Goal: Contribute content: Contribute content

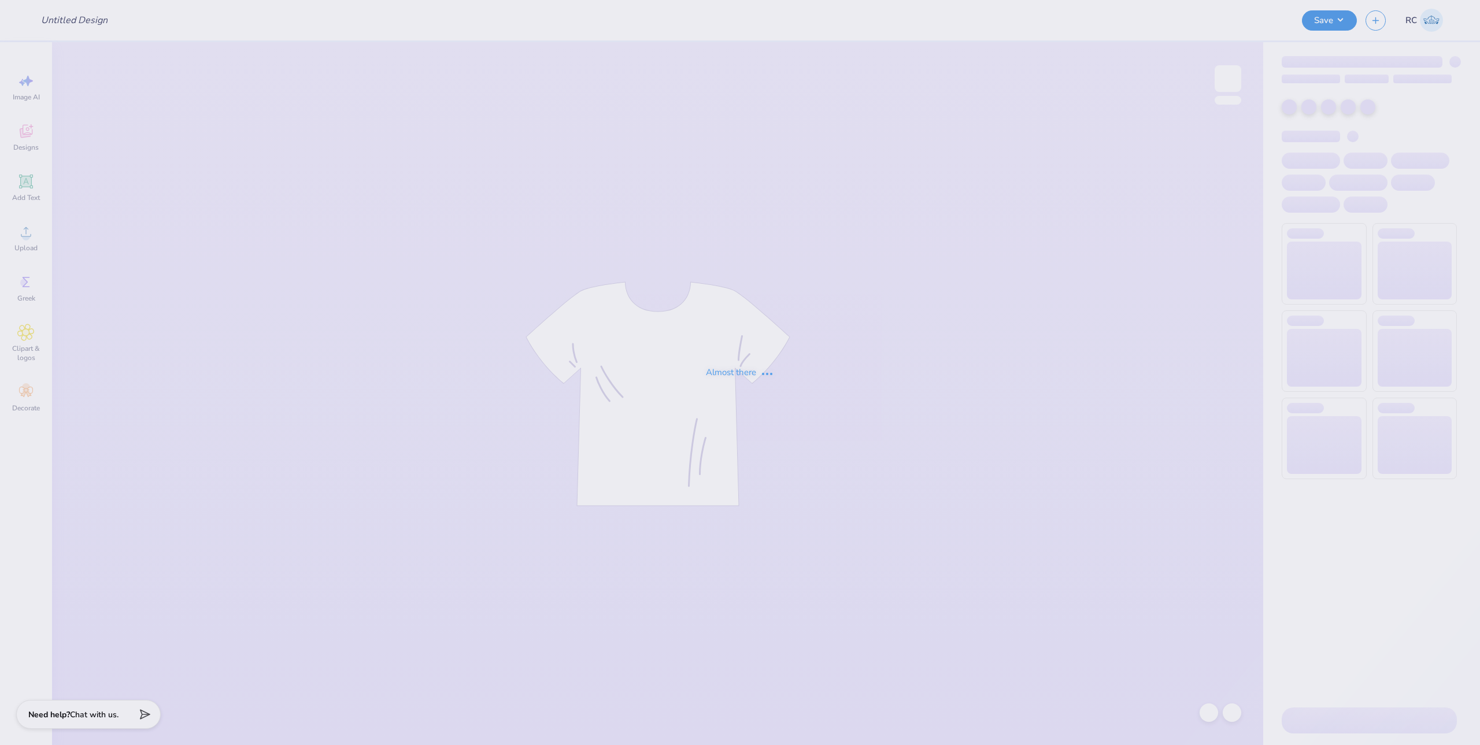
type input "philo 13"
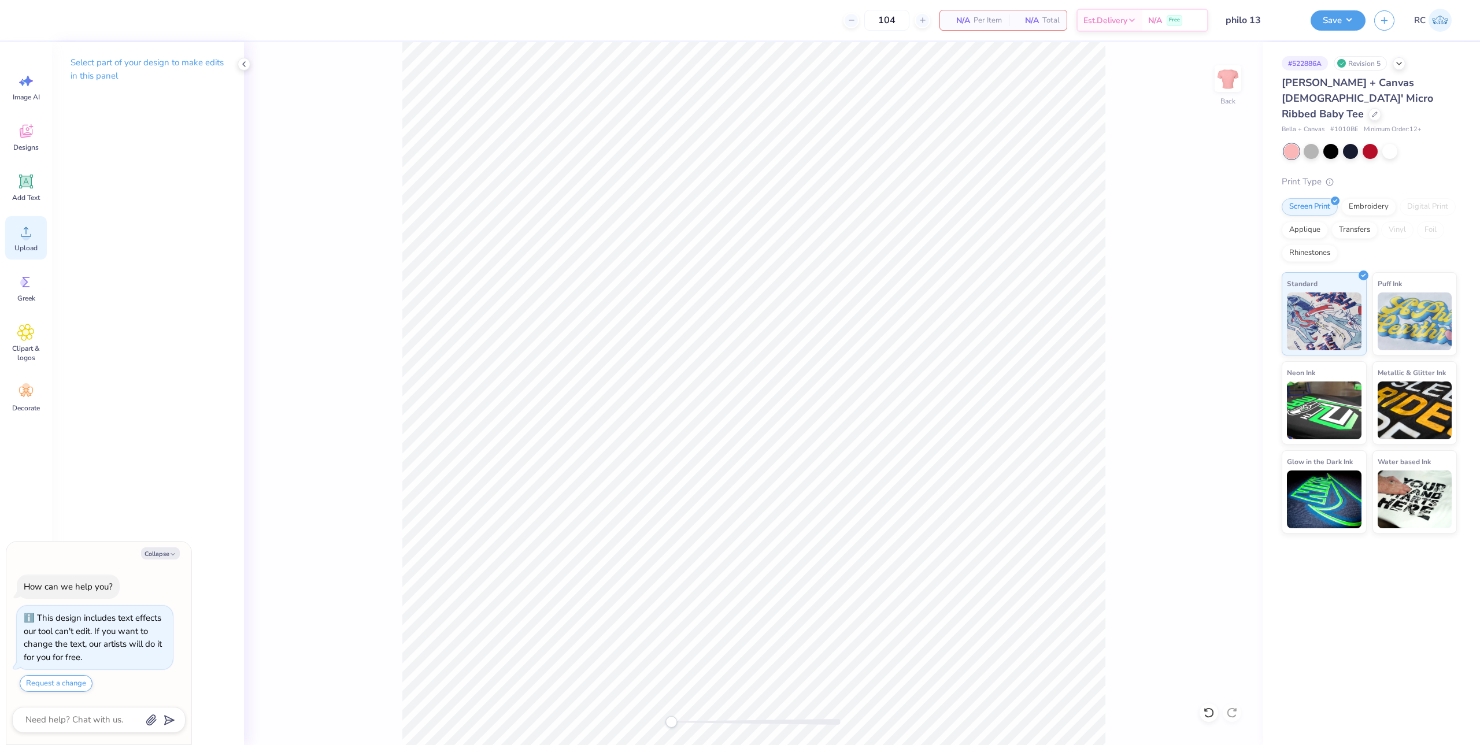
click at [17, 247] on span "Upload" at bounding box center [25, 247] width 23 height 9
click at [35, 238] on div "Upload" at bounding box center [26, 237] width 42 height 43
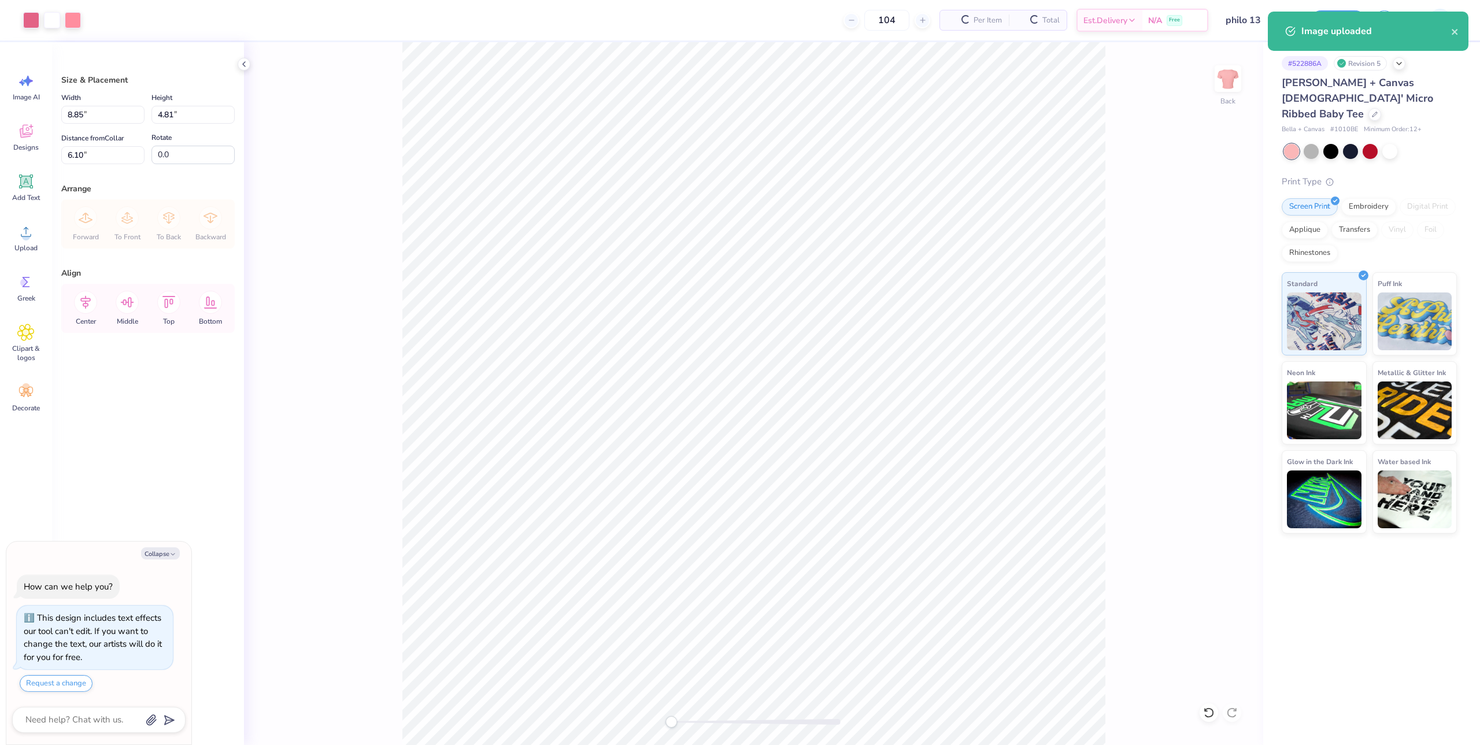
type textarea "x"
click at [109, 117] on input "8.85" at bounding box center [102, 115] width 83 height 18
type input "8"
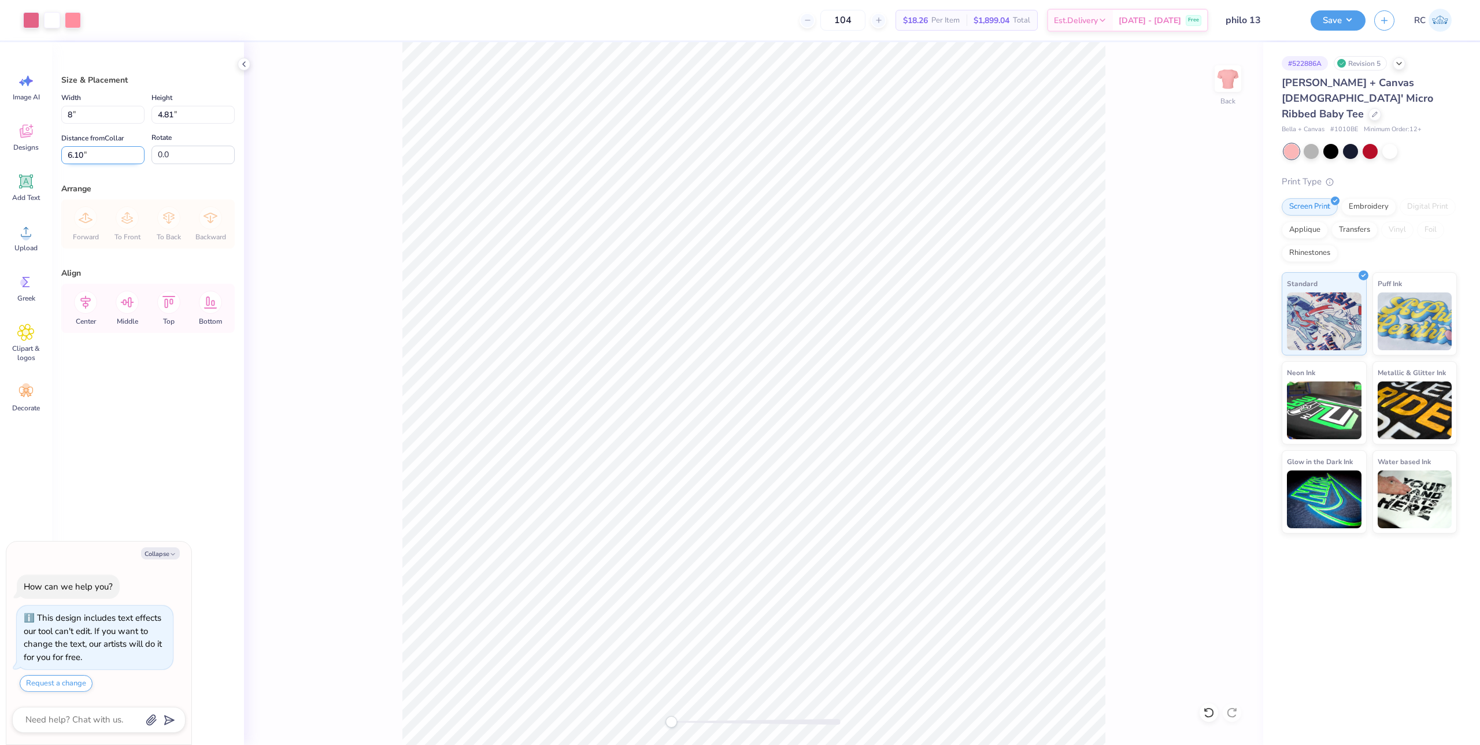
click at [105, 157] on input "6.10" at bounding box center [102, 155] width 83 height 18
type textarea "x"
type input "8.00"
type input "4.35"
type input "3"
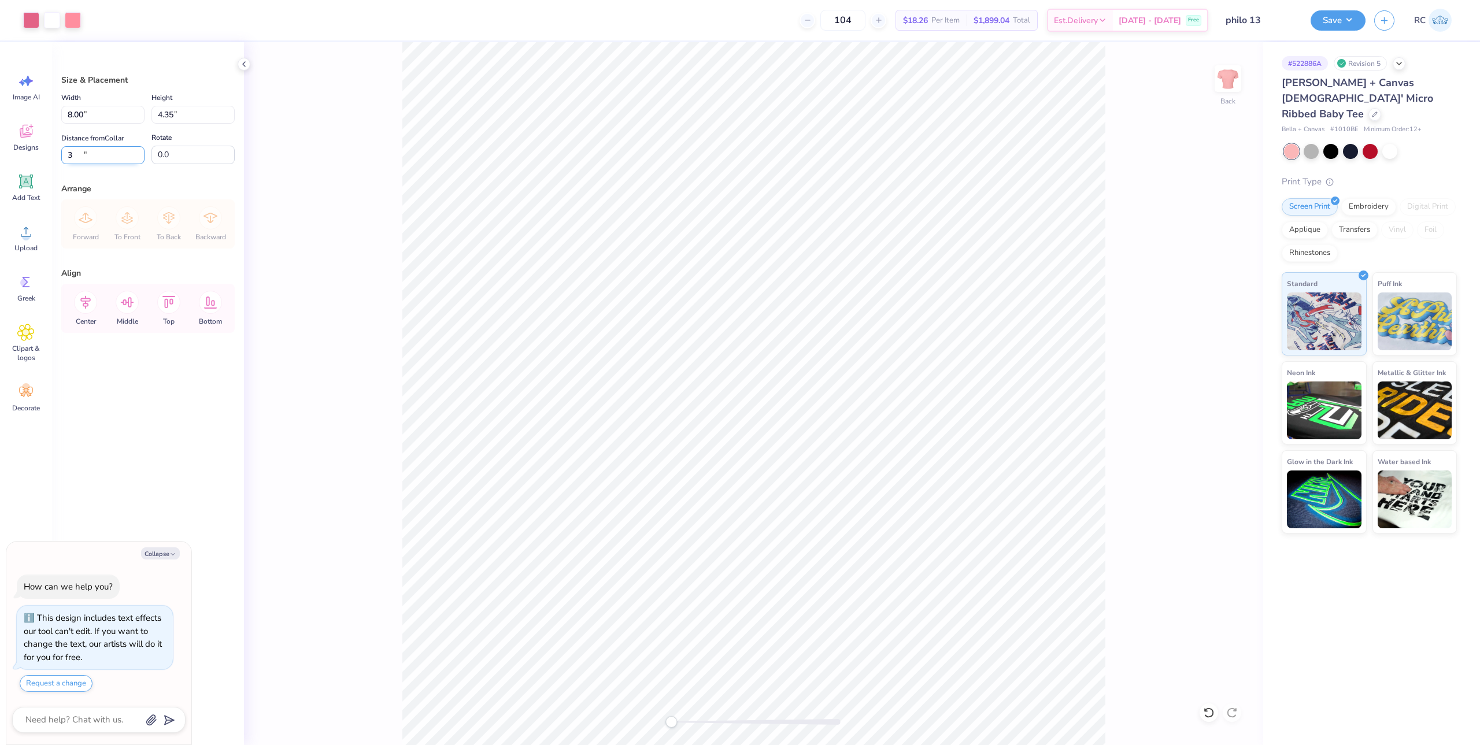
type textarea "x"
type input "3.00"
click at [1338, 21] on button "Save" at bounding box center [1338, 19] width 55 height 20
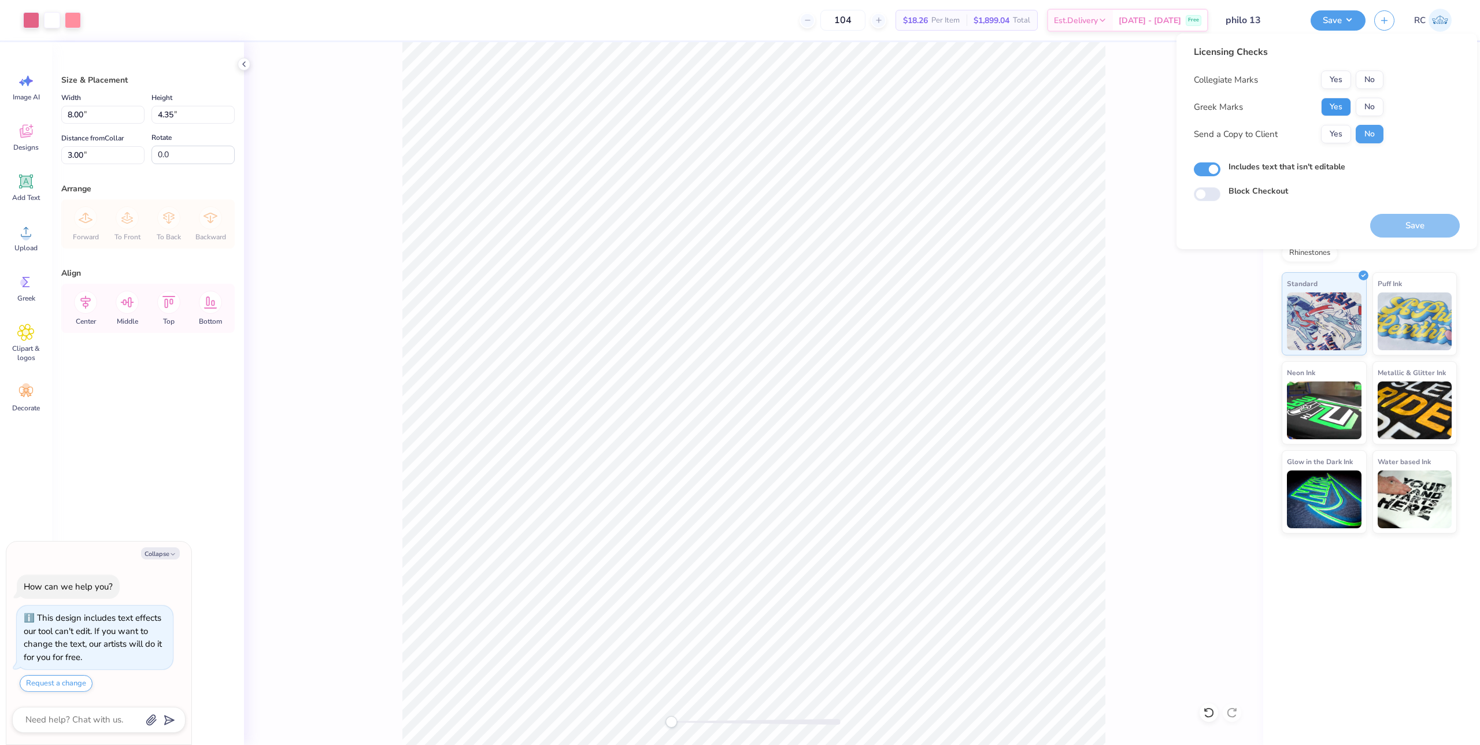
click at [1339, 108] on button "Yes" at bounding box center [1336, 107] width 30 height 18
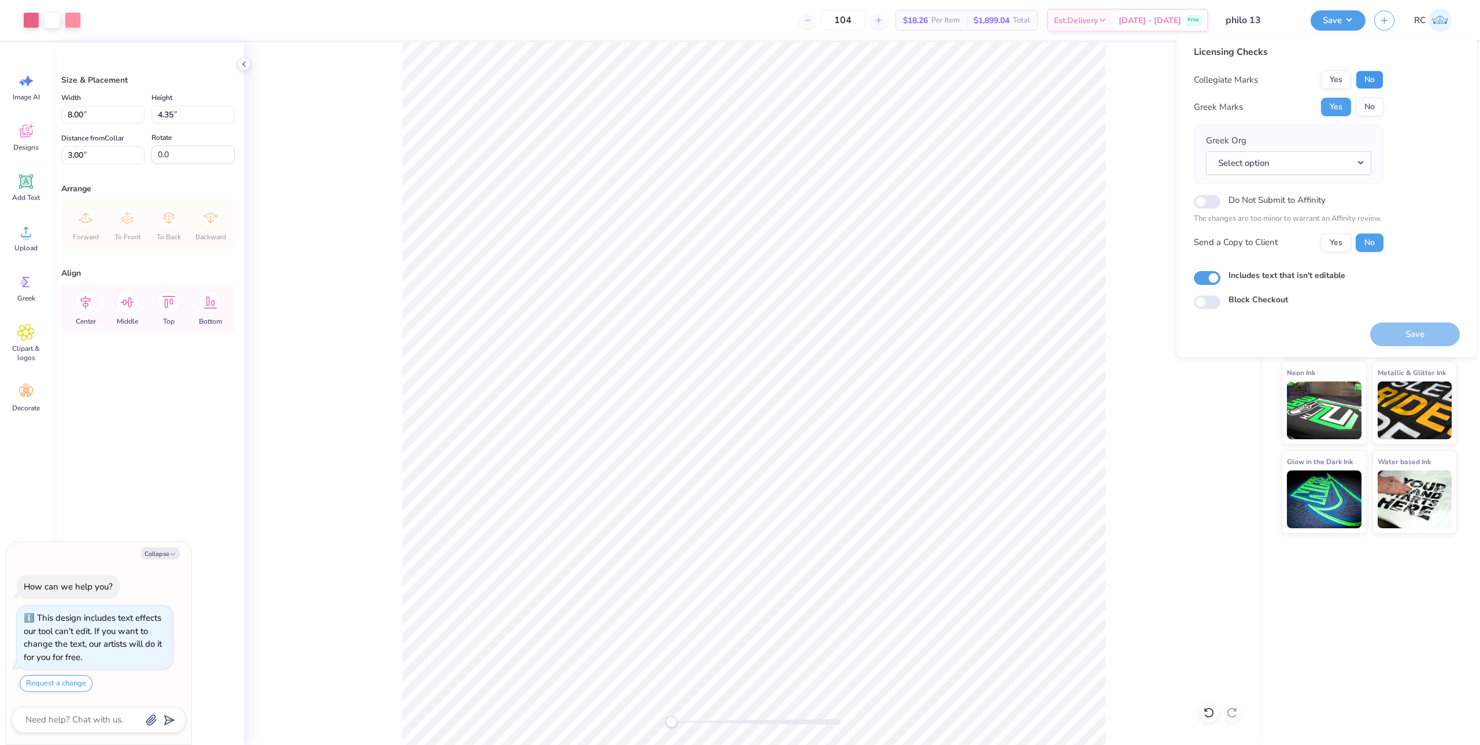
click at [1378, 83] on button "No" at bounding box center [1370, 80] width 28 height 18
type textarea "x"
click at [1301, 165] on button "Select option" at bounding box center [1288, 163] width 165 height 24
click at [1276, 235] on link "Gamma Phi Beta" at bounding box center [1289, 237] width 156 height 19
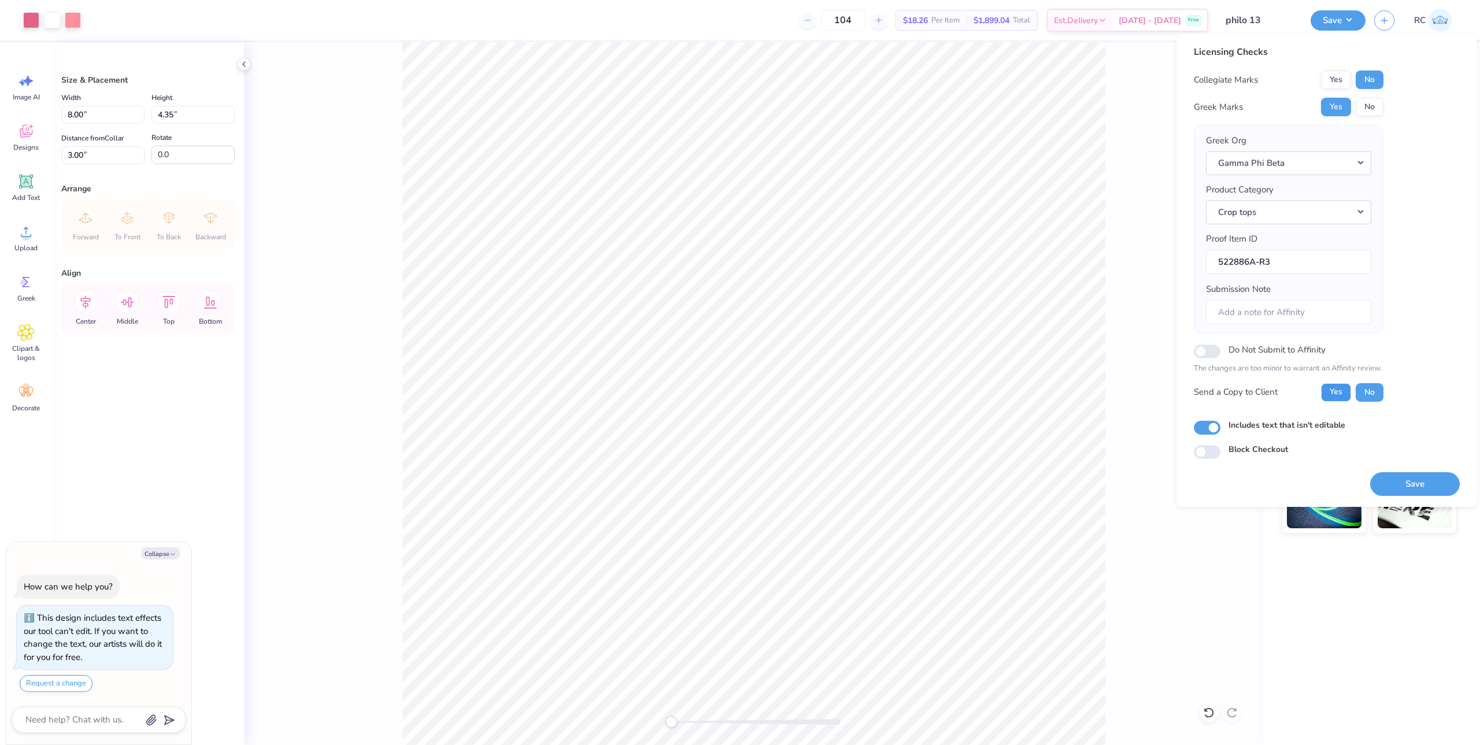
click at [1335, 391] on button "Yes" at bounding box center [1336, 392] width 30 height 18
click at [1390, 486] on button "Save" at bounding box center [1415, 484] width 90 height 24
type textarea "x"
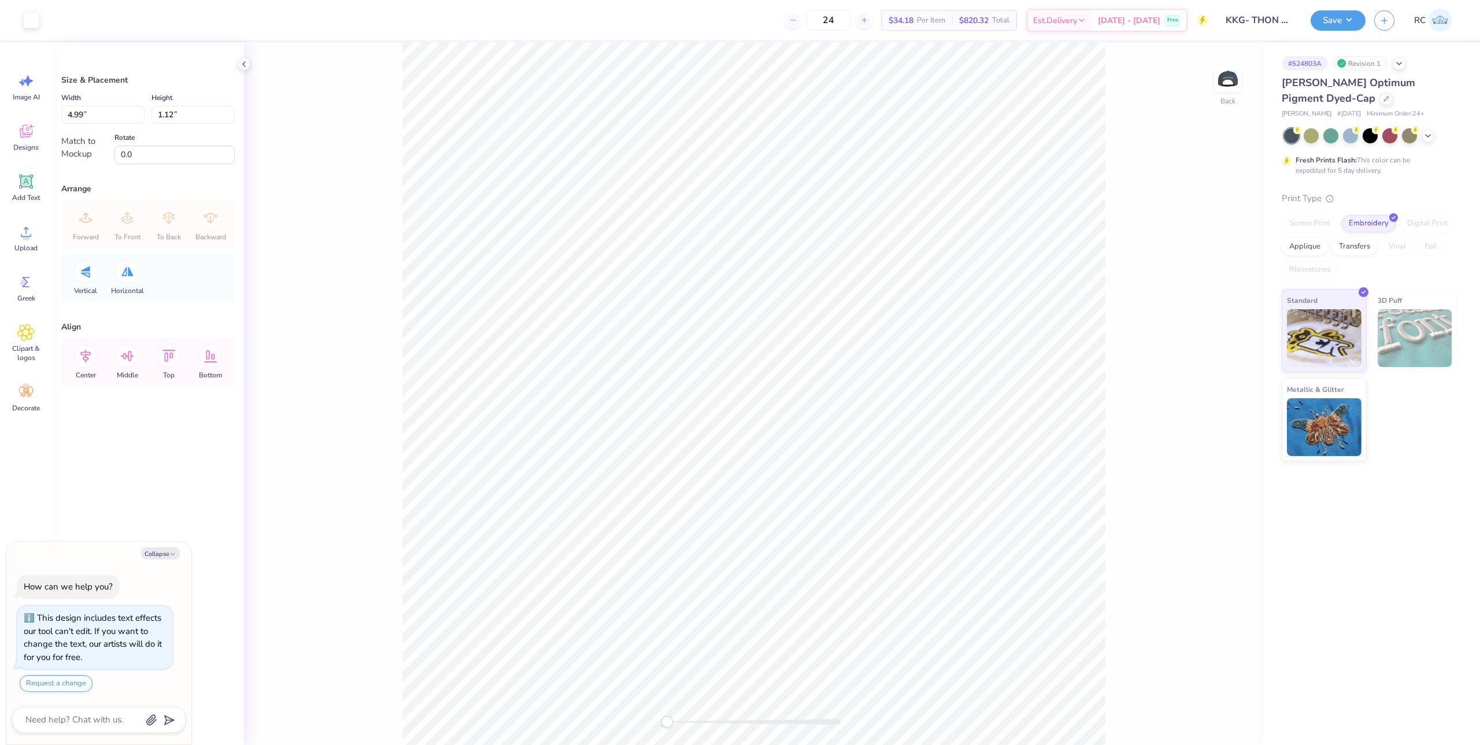
click at [390, 380] on div "Back" at bounding box center [753, 393] width 1019 height 703
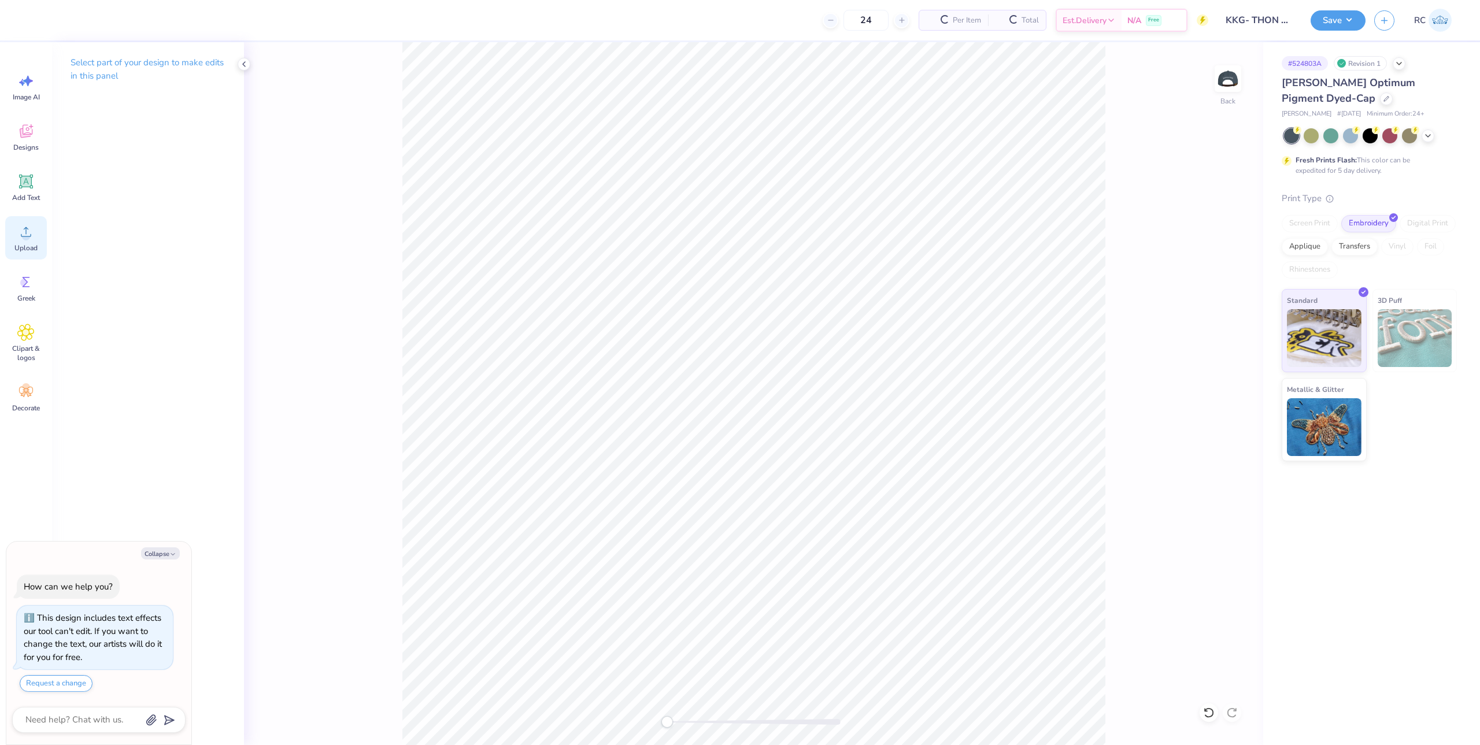
click at [25, 239] on circle at bounding box center [26, 236] width 8 height 8
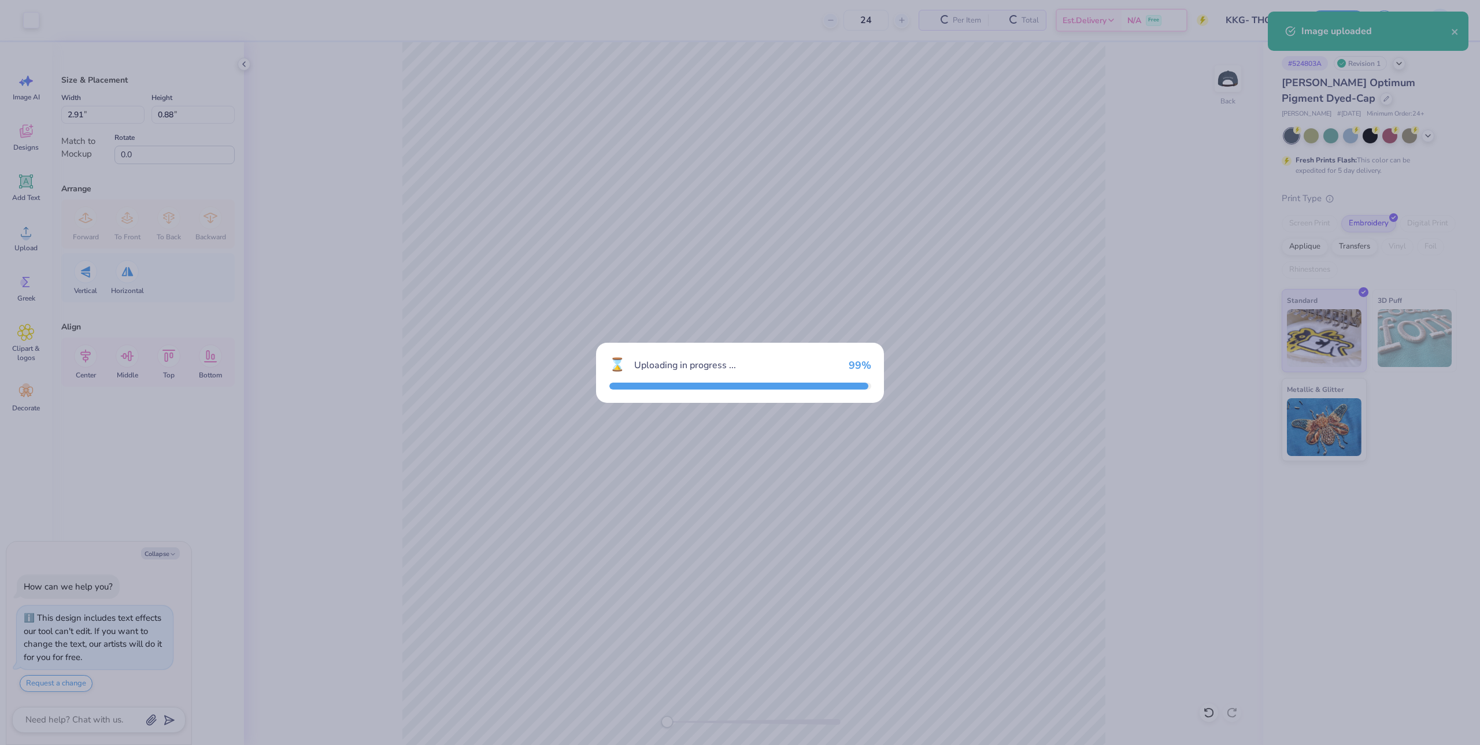
type textarea "x"
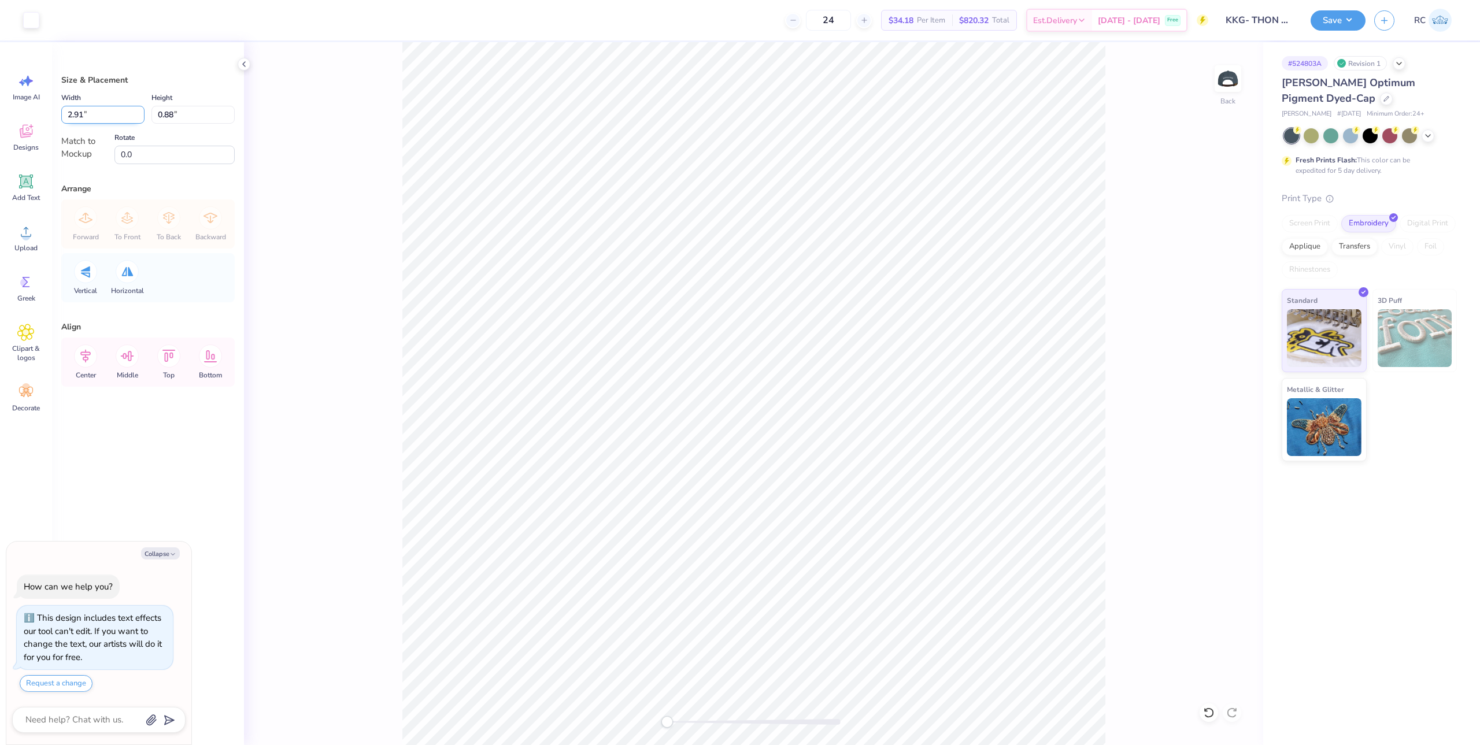
click at [101, 119] on input "2.91" at bounding box center [102, 115] width 83 height 18
type input "4.5"
type textarea "x"
type input "4.50"
type input "1.37"
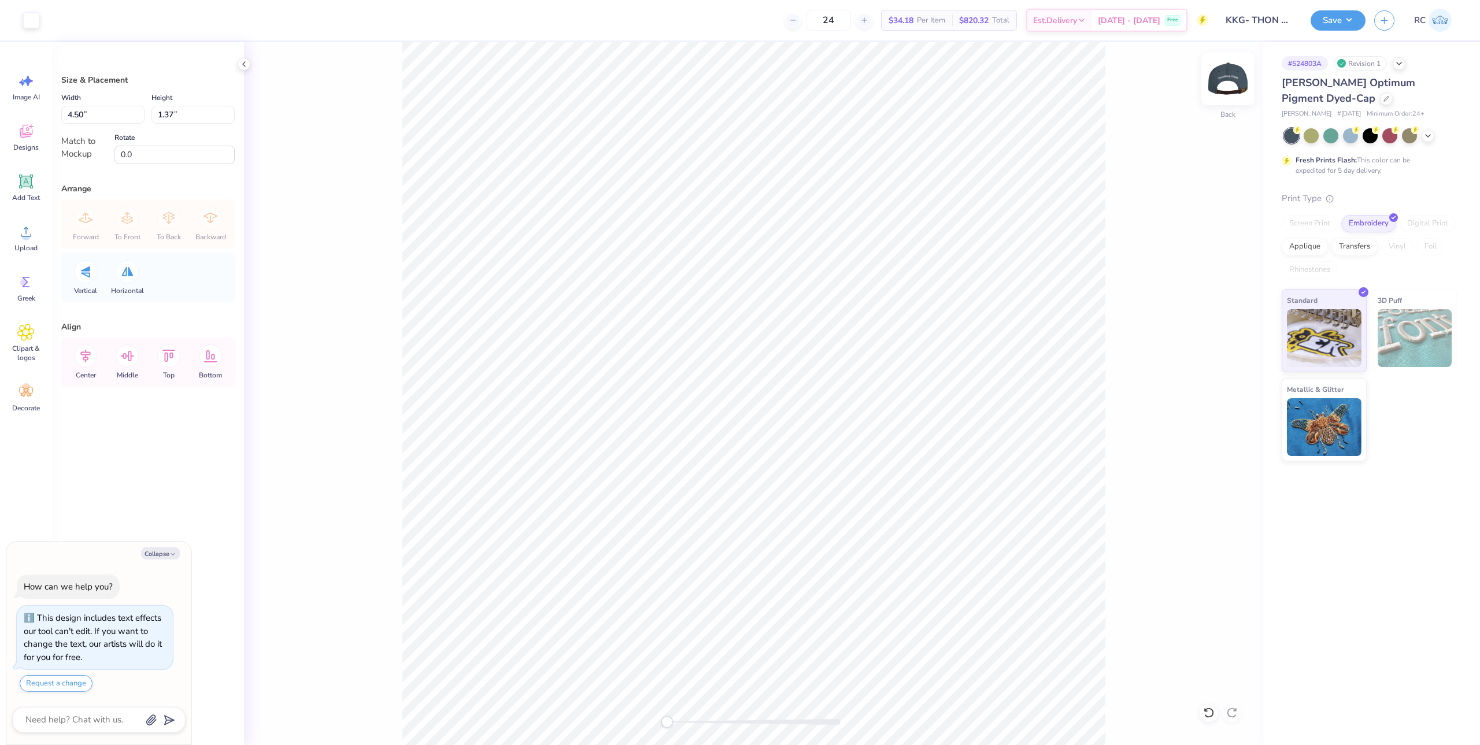
click at [1221, 79] on img at bounding box center [1228, 78] width 46 height 46
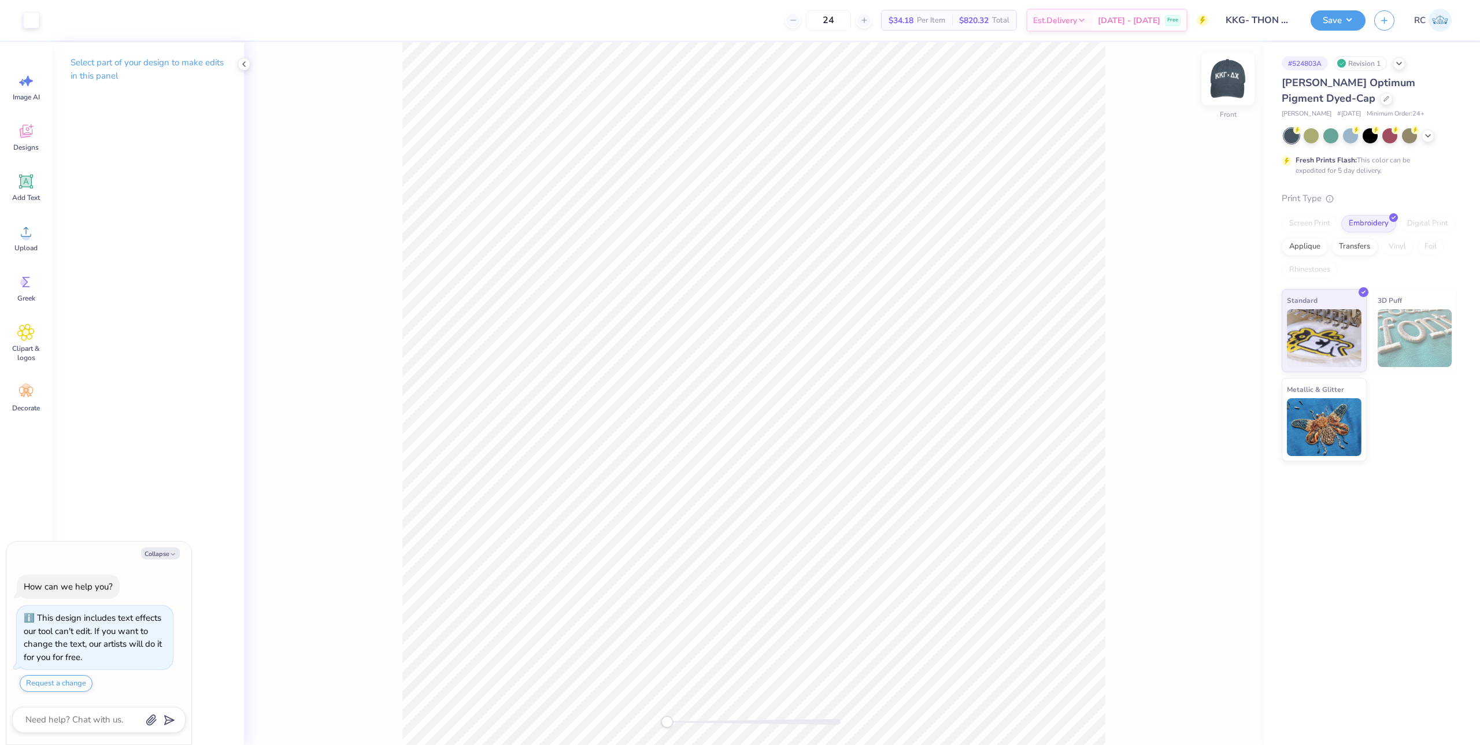
click at [1229, 96] on img at bounding box center [1228, 78] width 46 height 46
click at [1342, 18] on button "Save" at bounding box center [1338, 19] width 55 height 20
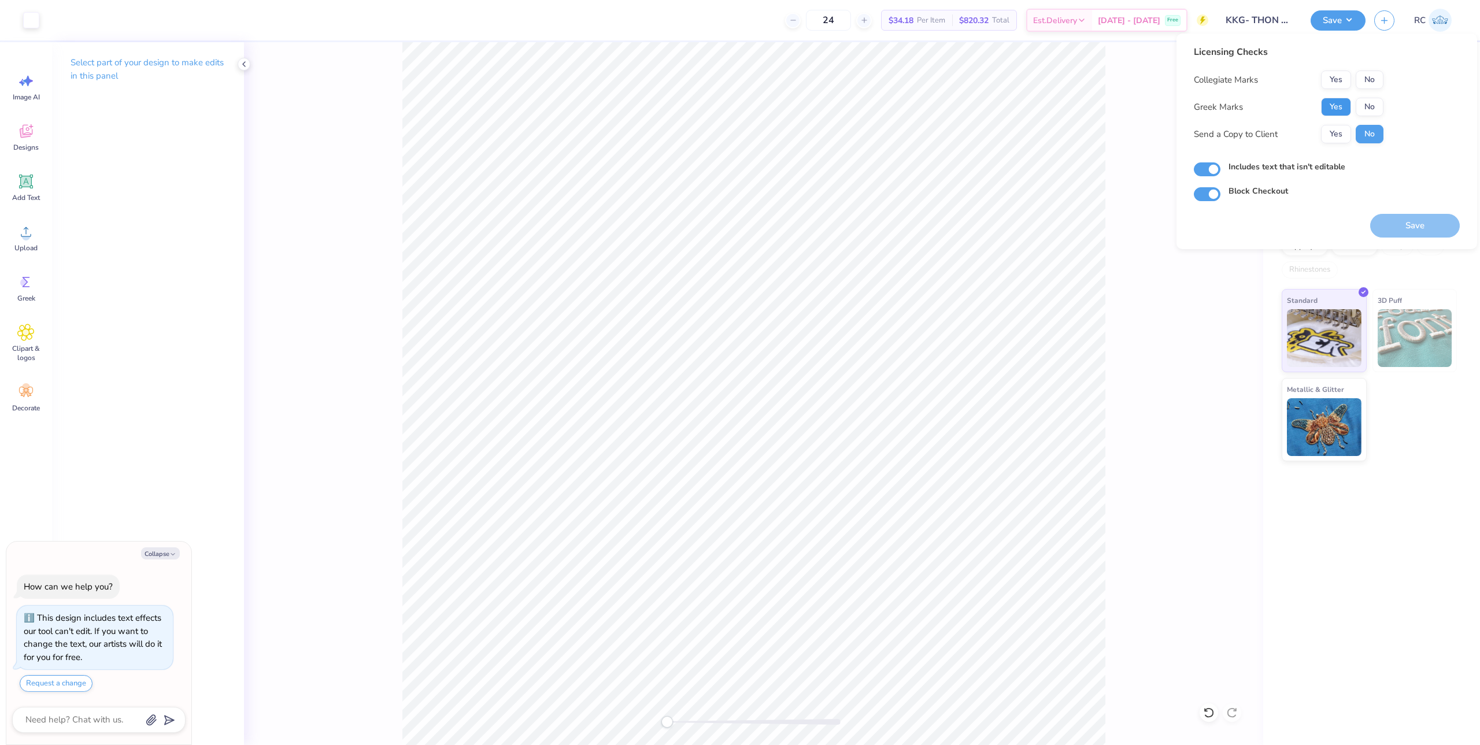
click at [1338, 103] on button "Yes" at bounding box center [1336, 107] width 30 height 18
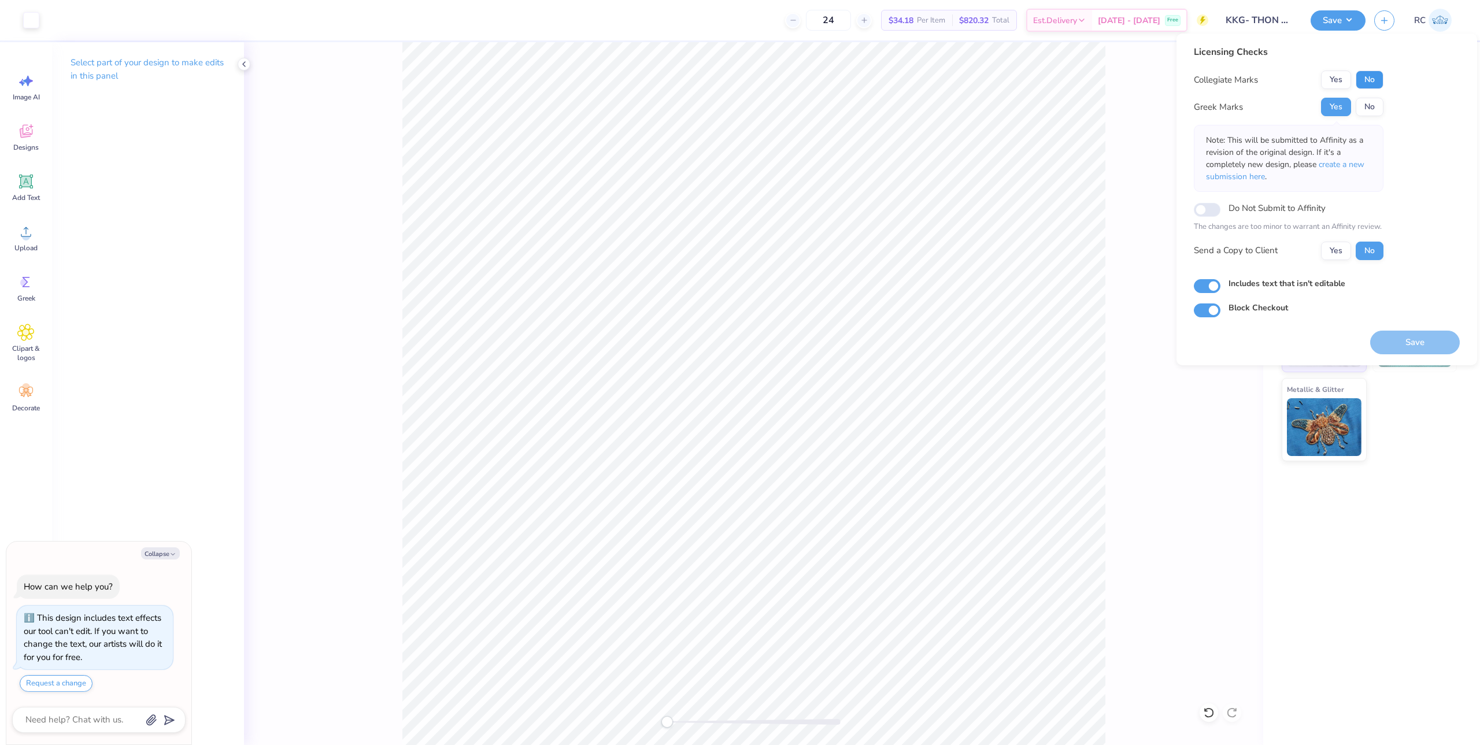
click at [1379, 79] on button "No" at bounding box center [1370, 80] width 28 height 18
click at [1338, 251] on button "Yes" at bounding box center [1336, 251] width 30 height 18
click at [1404, 347] on button "Save" at bounding box center [1415, 343] width 90 height 24
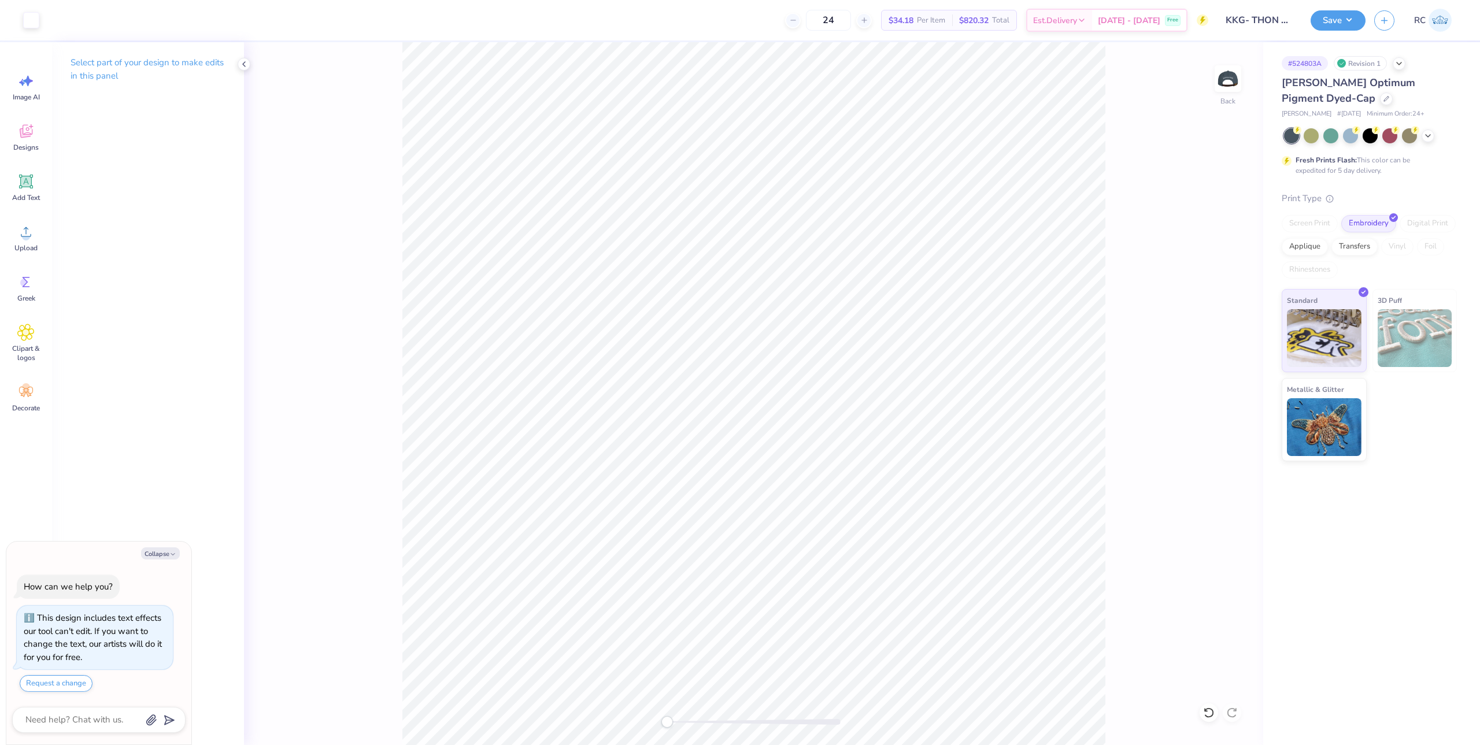
type textarea "x"
click at [35, 247] on span "Upload" at bounding box center [25, 247] width 23 height 9
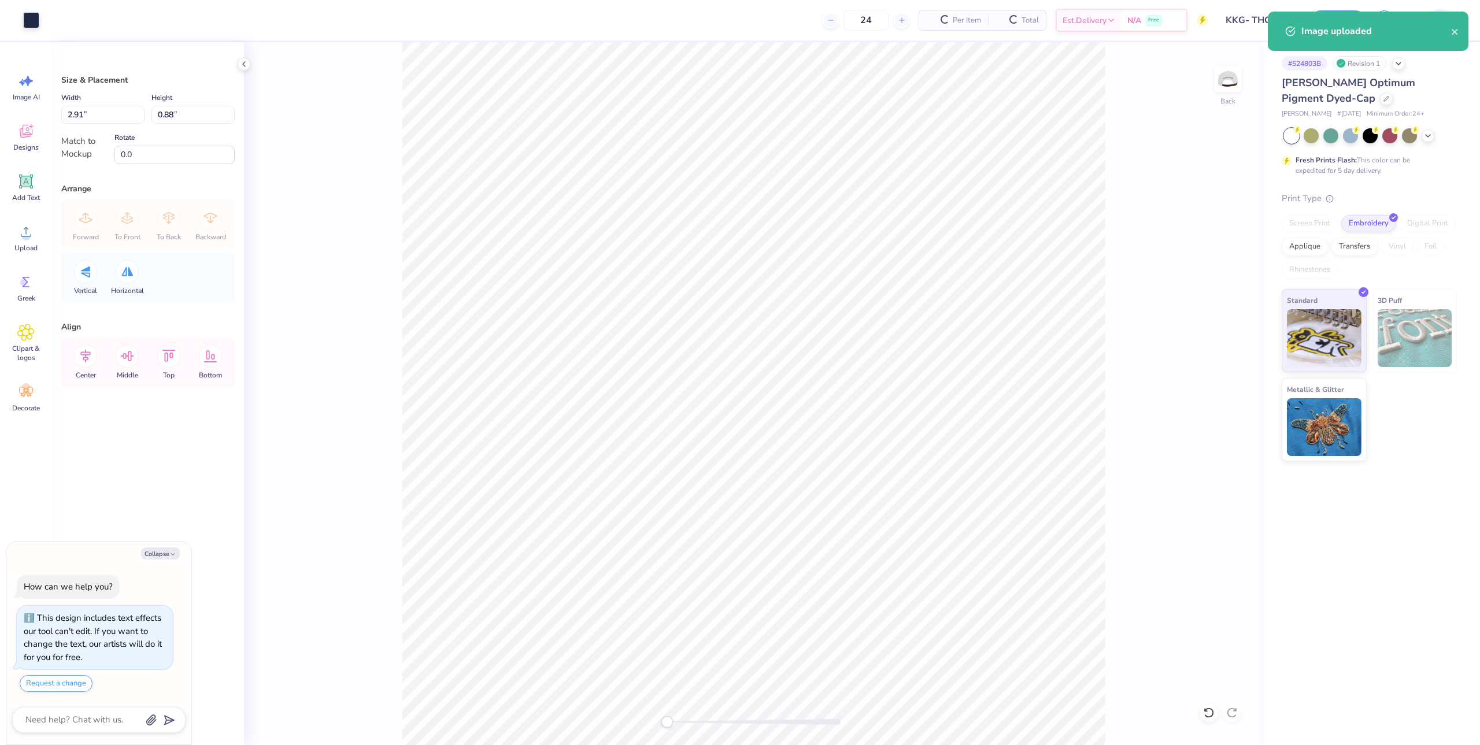
type textarea "x"
click at [95, 109] on input "2.91" at bounding box center [102, 115] width 83 height 18
type input "4.5"
type textarea "x"
type input "4.50"
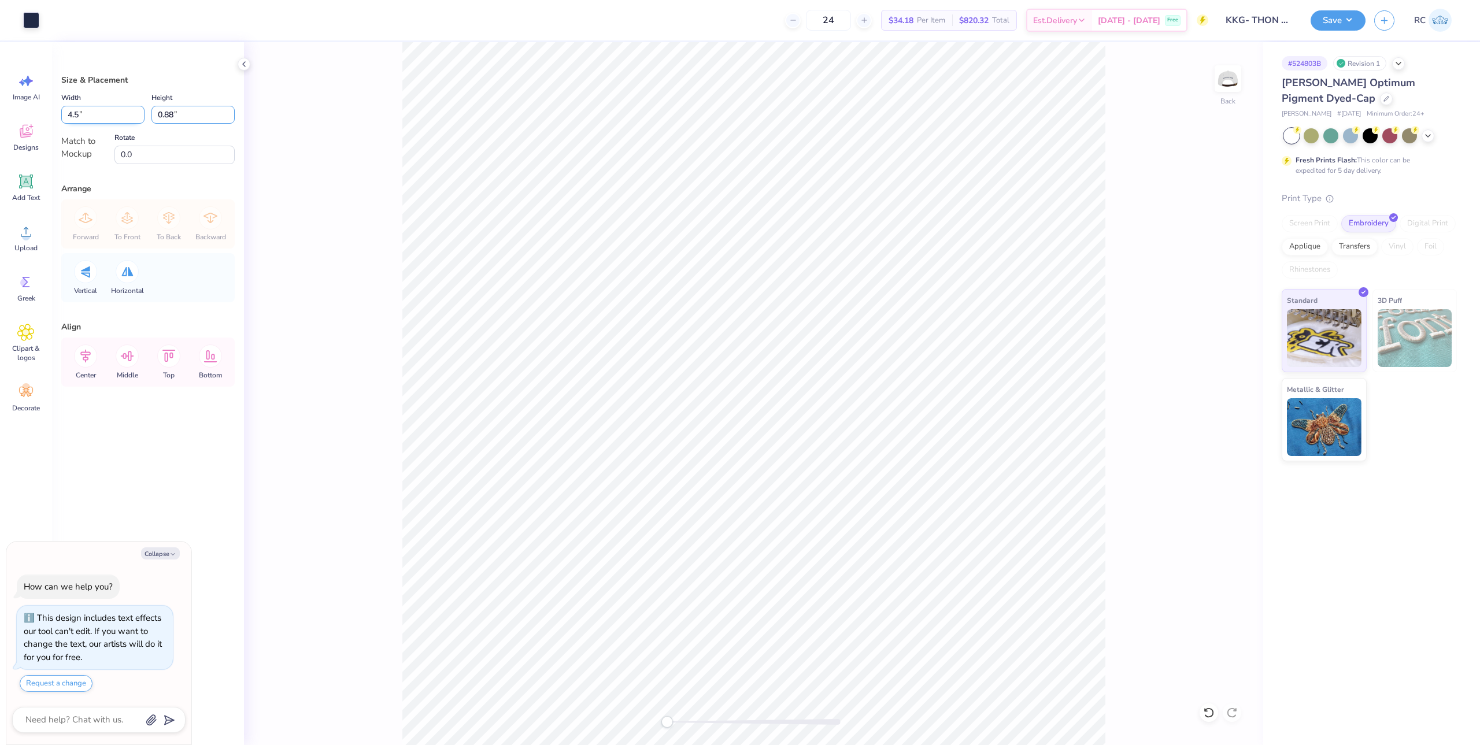
type input "1.37"
click at [1215, 86] on img at bounding box center [1228, 78] width 46 height 46
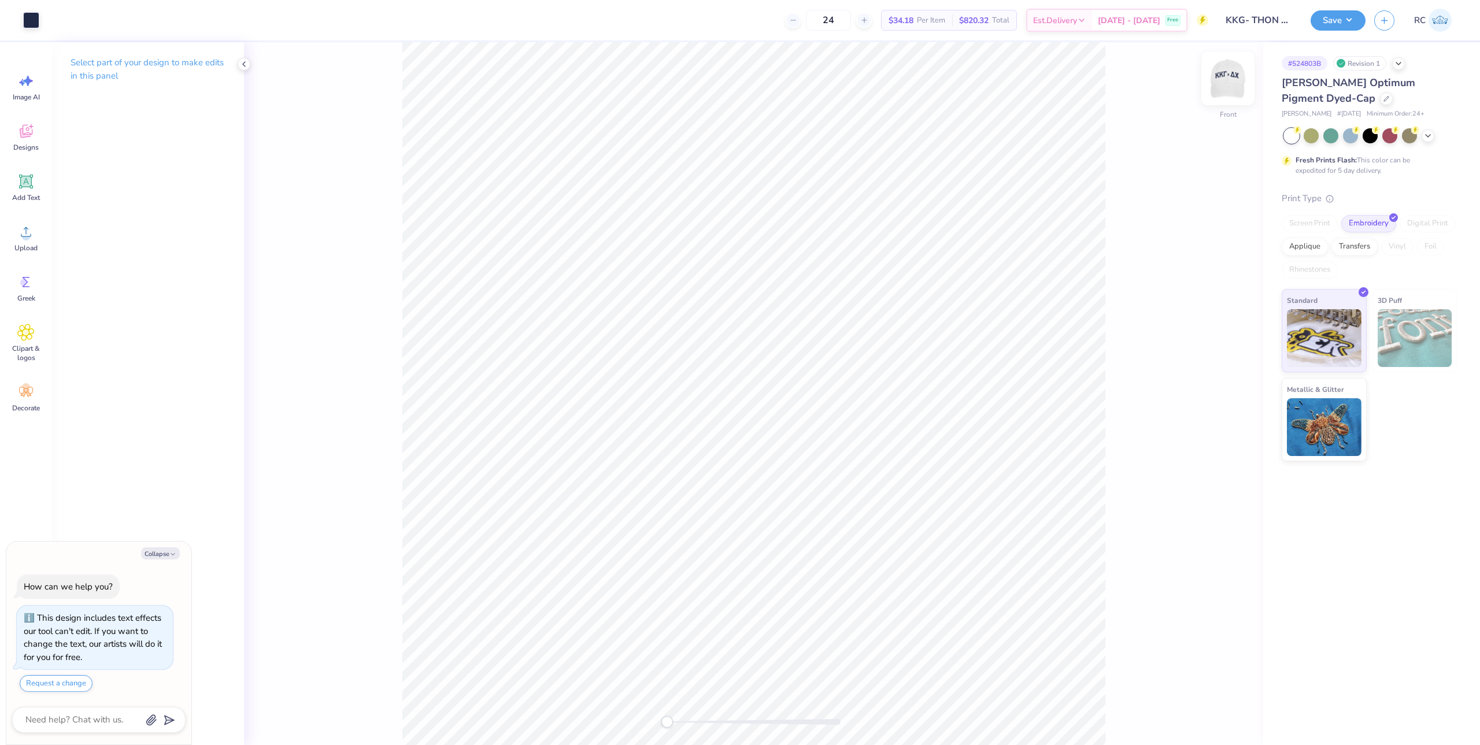
click at [1218, 82] on img at bounding box center [1228, 78] width 46 height 46
click at [1337, 25] on button "Save" at bounding box center [1338, 19] width 55 height 20
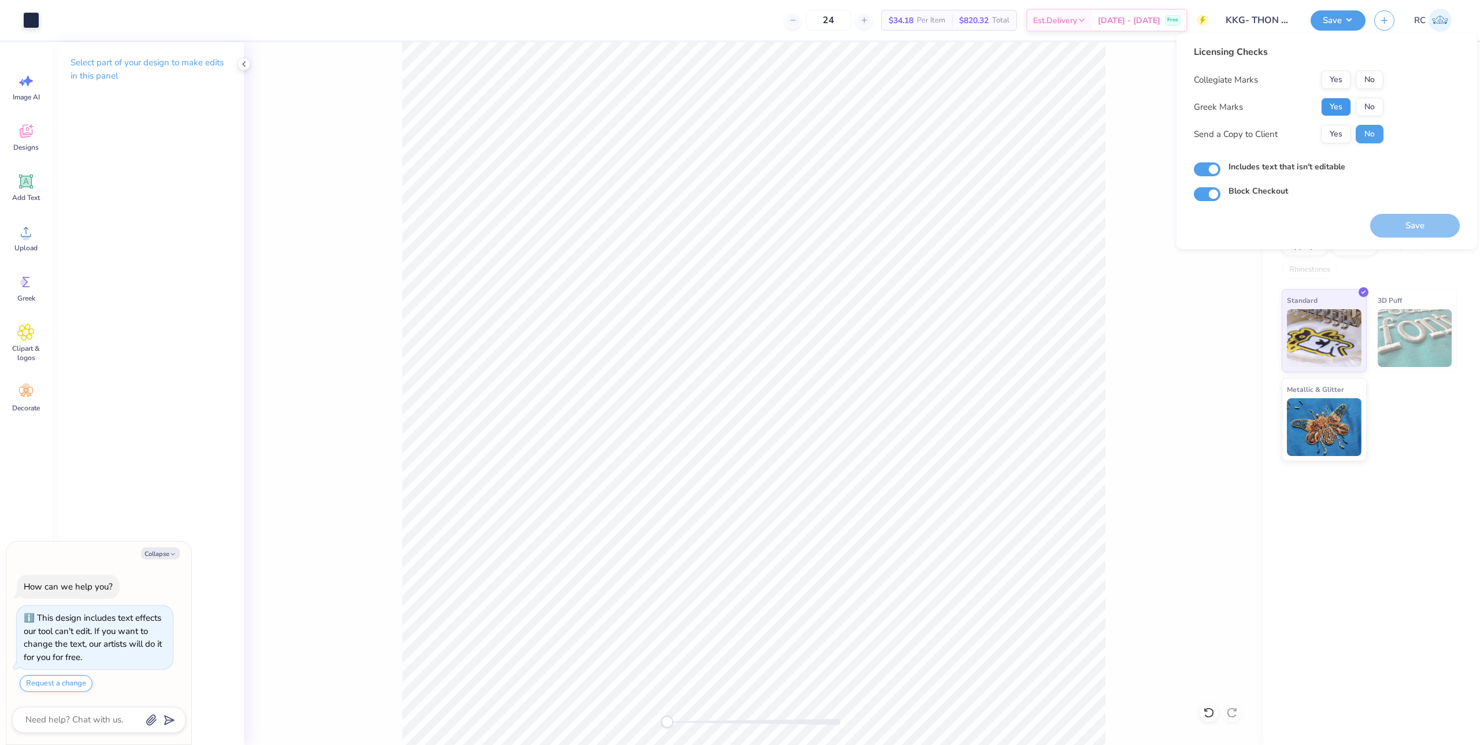
click at [1346, 103] on button "Yes" at bounding box center [1336, 107] width 30 height 18
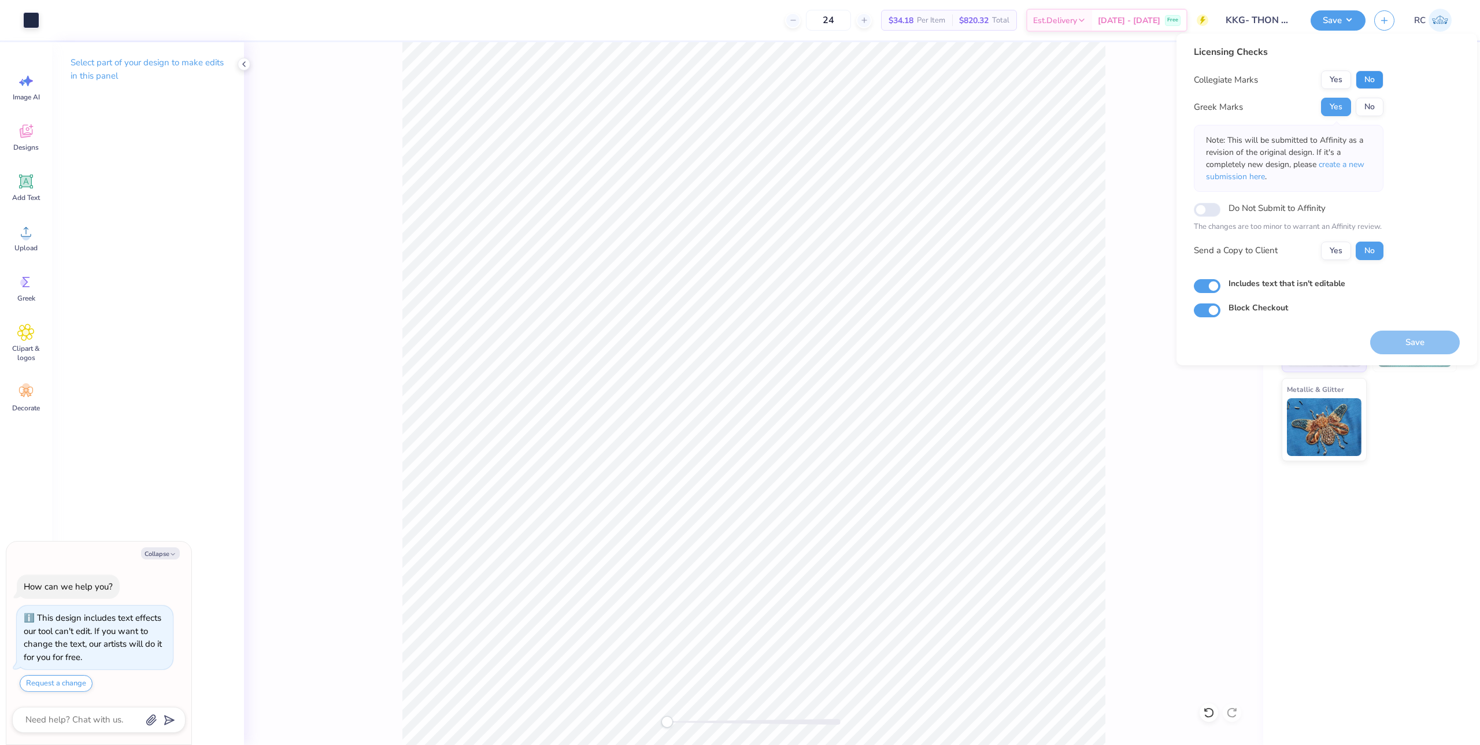
click at [1373, 84] on button "No" at bounding box center [1370, 80] width 28 height 18
click at [1332, 251] on button "Yes" at bounding box center [1336, 251] width 30 height 18
click at [1406, 344] on button "Save" at bounding box center [1415, 343] width 90 height 24
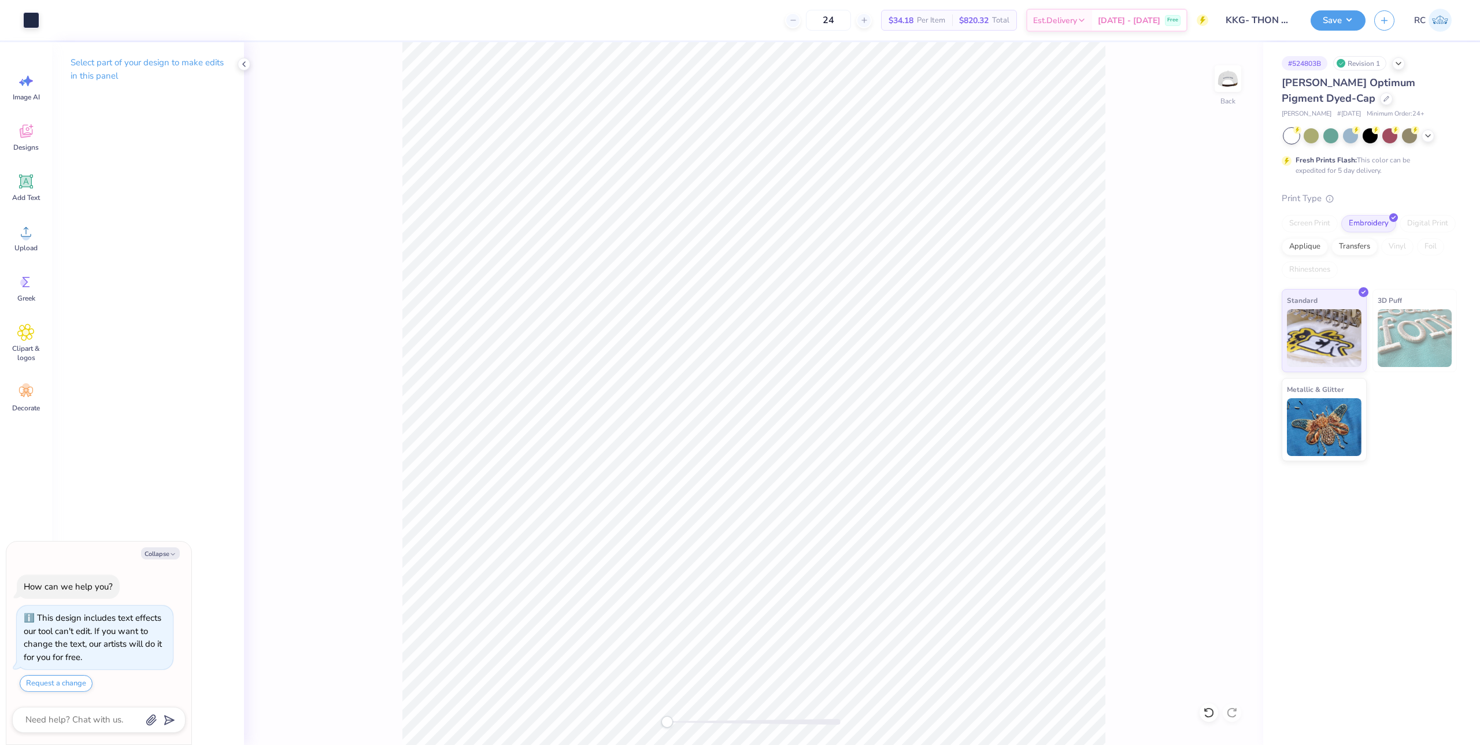
type textarea "x"
